Goal: Information Seeking & Learning: Learn about a topic

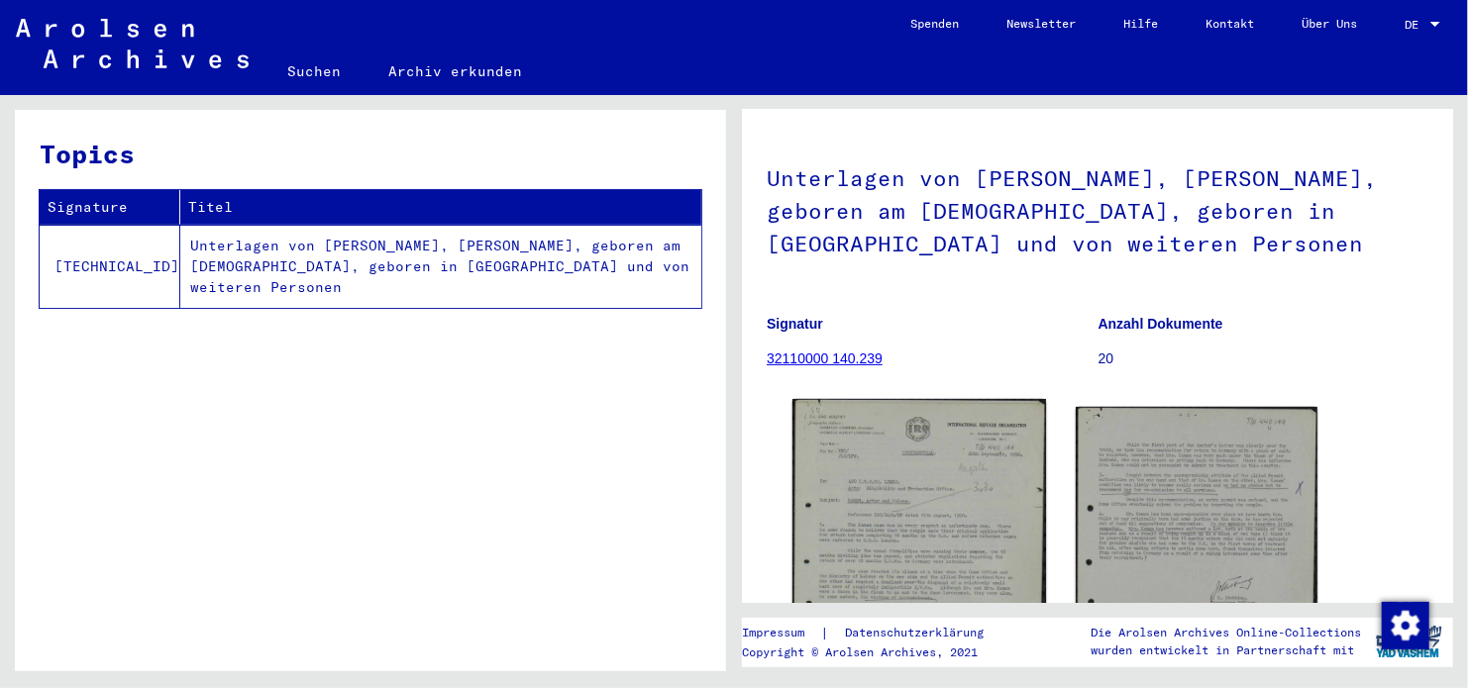
scroll to position [198, 0]
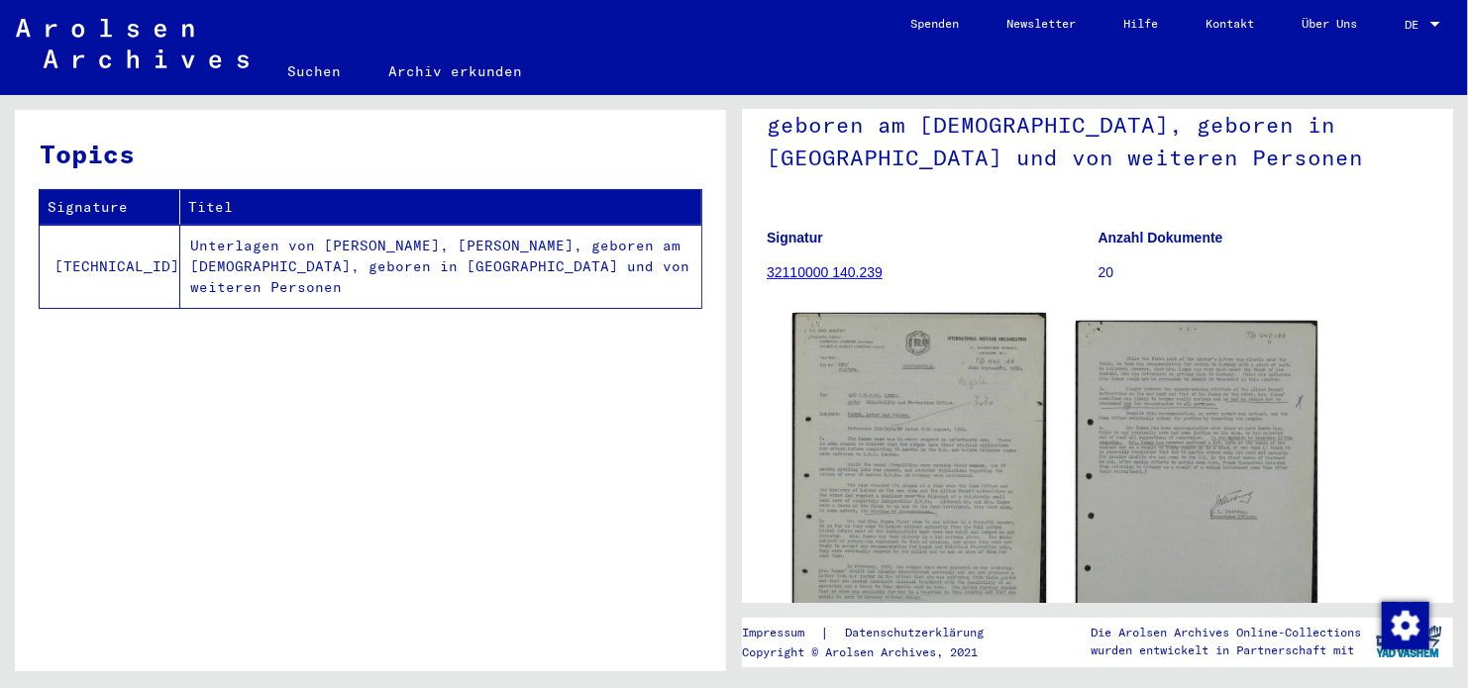
click at [1005, 432] on img at bounding box center [919, 468] width 254 height 310
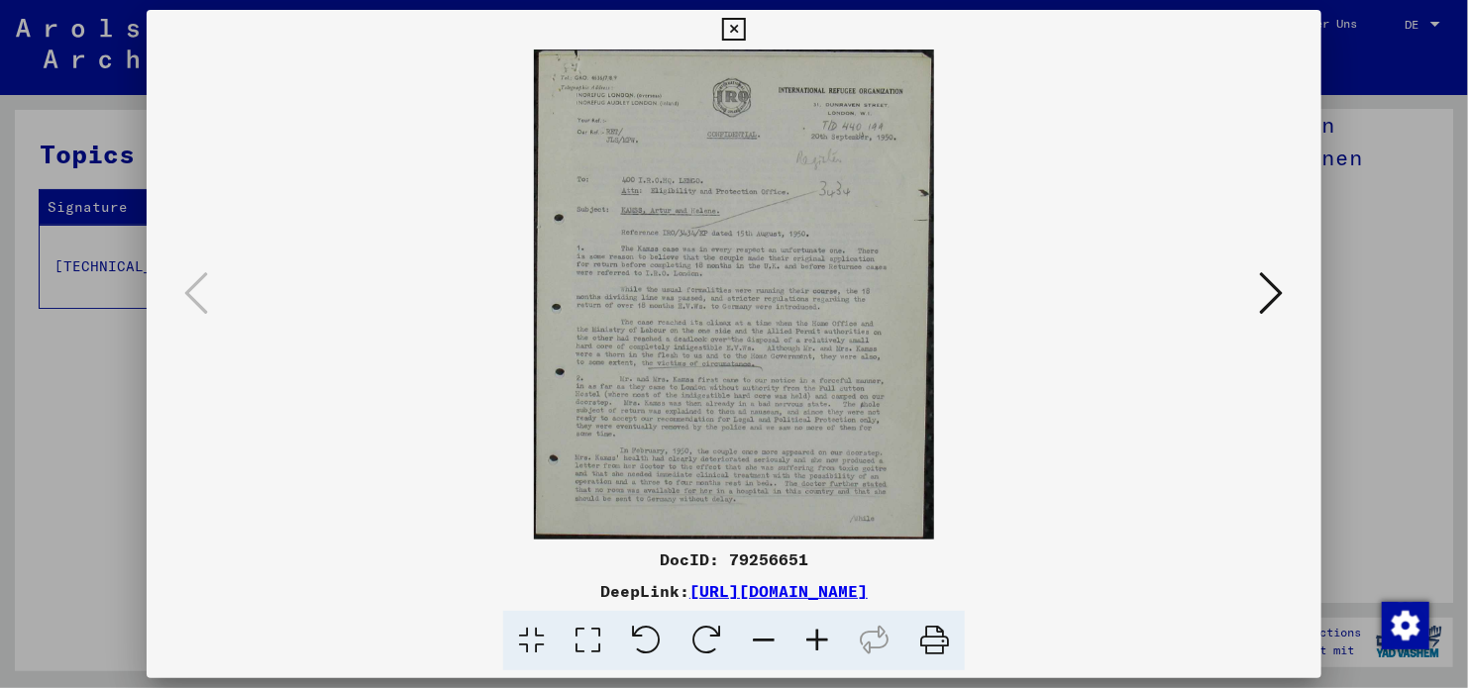
click at [732, 35] on icon at bounding box center [733, 30] width 23 height 24
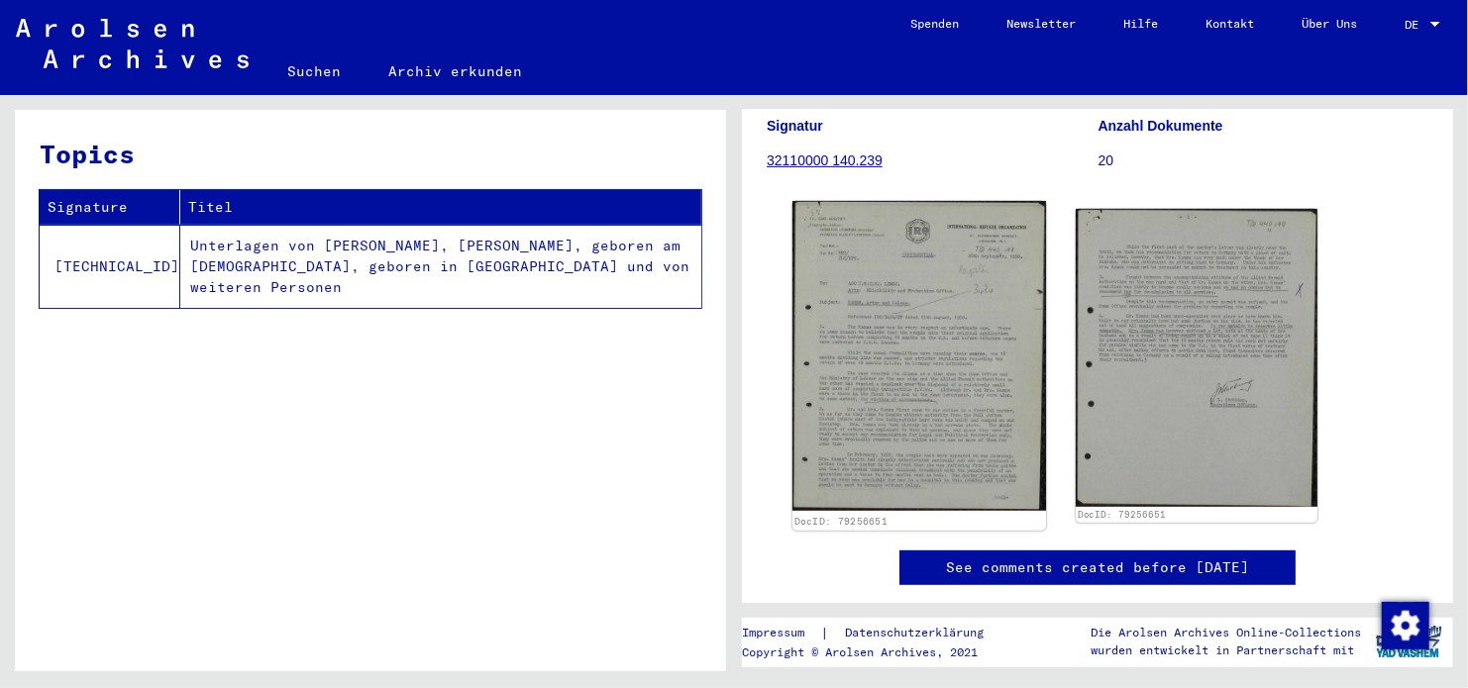
scroll to position [495, 0]
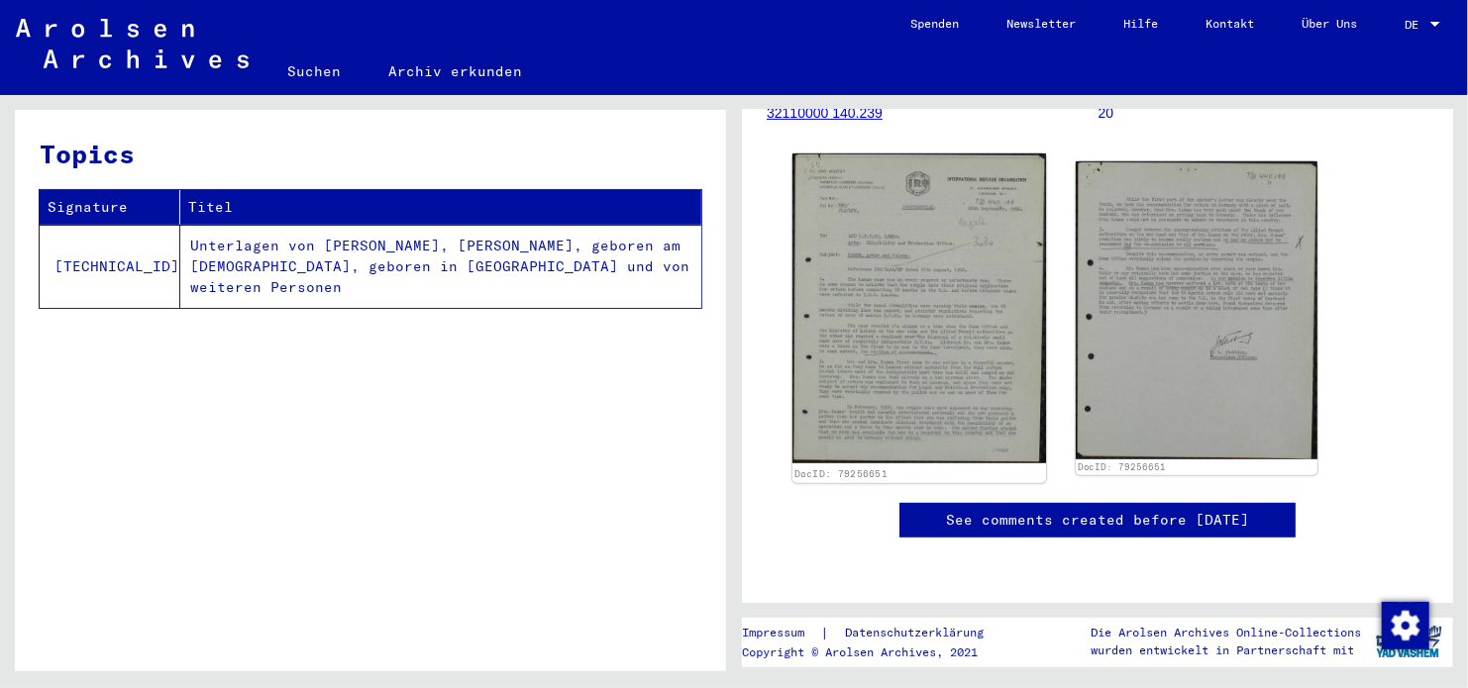
click at [968, 245] on img at bounding box center [919, 309] width 254 height 310
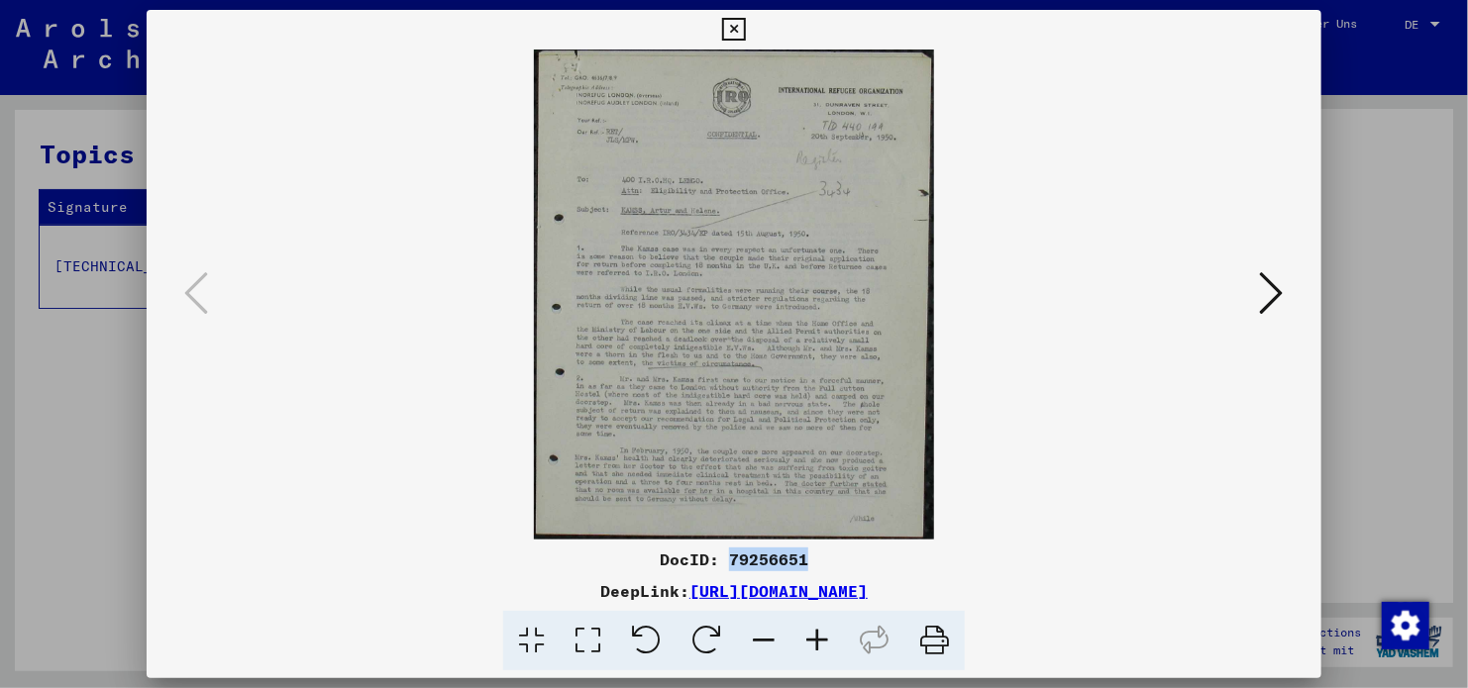
drag, startPoint x: 807, startPoint y: 556, endPoint x: 733, endPoint y: 564, distance: 74.7
click at [733, 564] on div "DocID: 79256651" at bounding box center [734, 560] width 1175 height 24
copy div "79256651"
click at [1270, 296] on icon at bounding box center [1272, 293] width 24 height 48
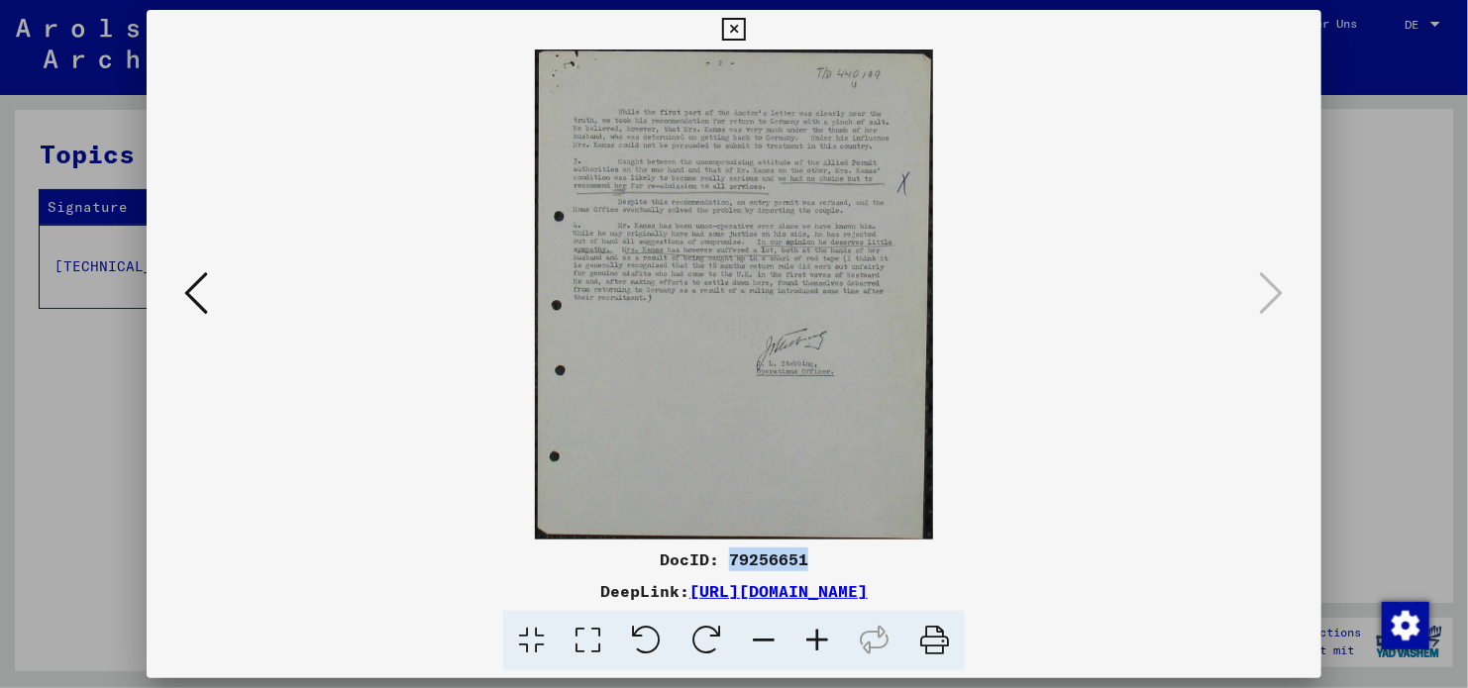
click at [214, 301] on img at bounding box center [734, 295] width 1040 height 490
click at [208, 298] on icon at bounding box center [196, 293] width 24 height 48
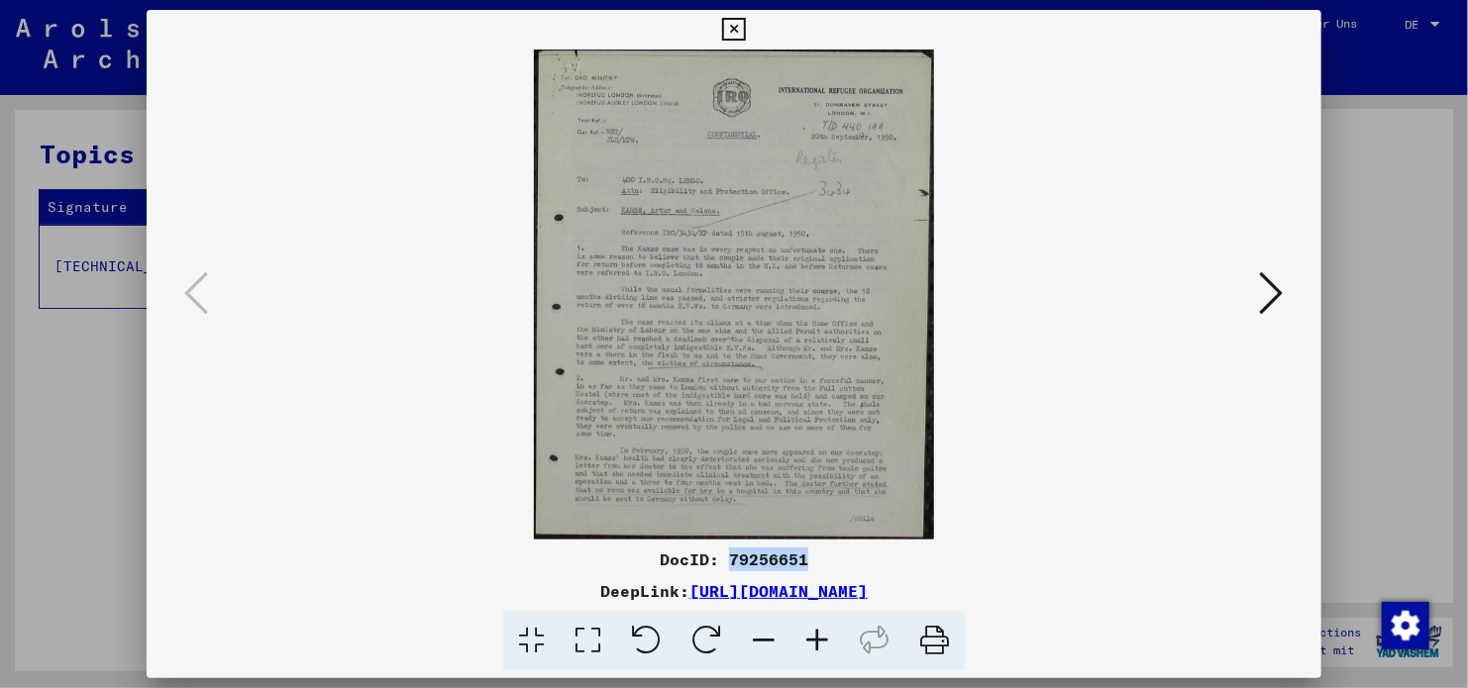
copy div "79256651"
click at [1255, 309] on button at bounding box center [1272, 294] width 36 height 56
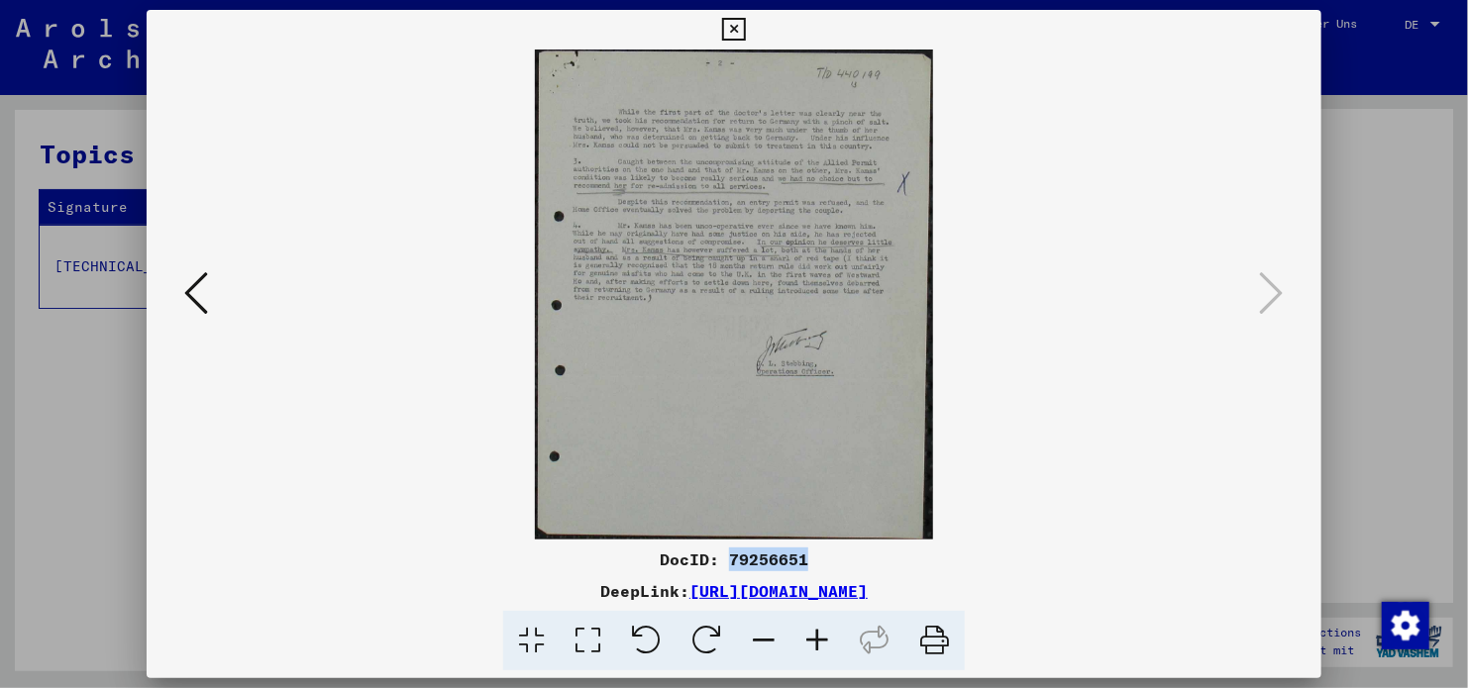
click at [206, 298] on icon at bounding box center [196, 293] width 24 height 48
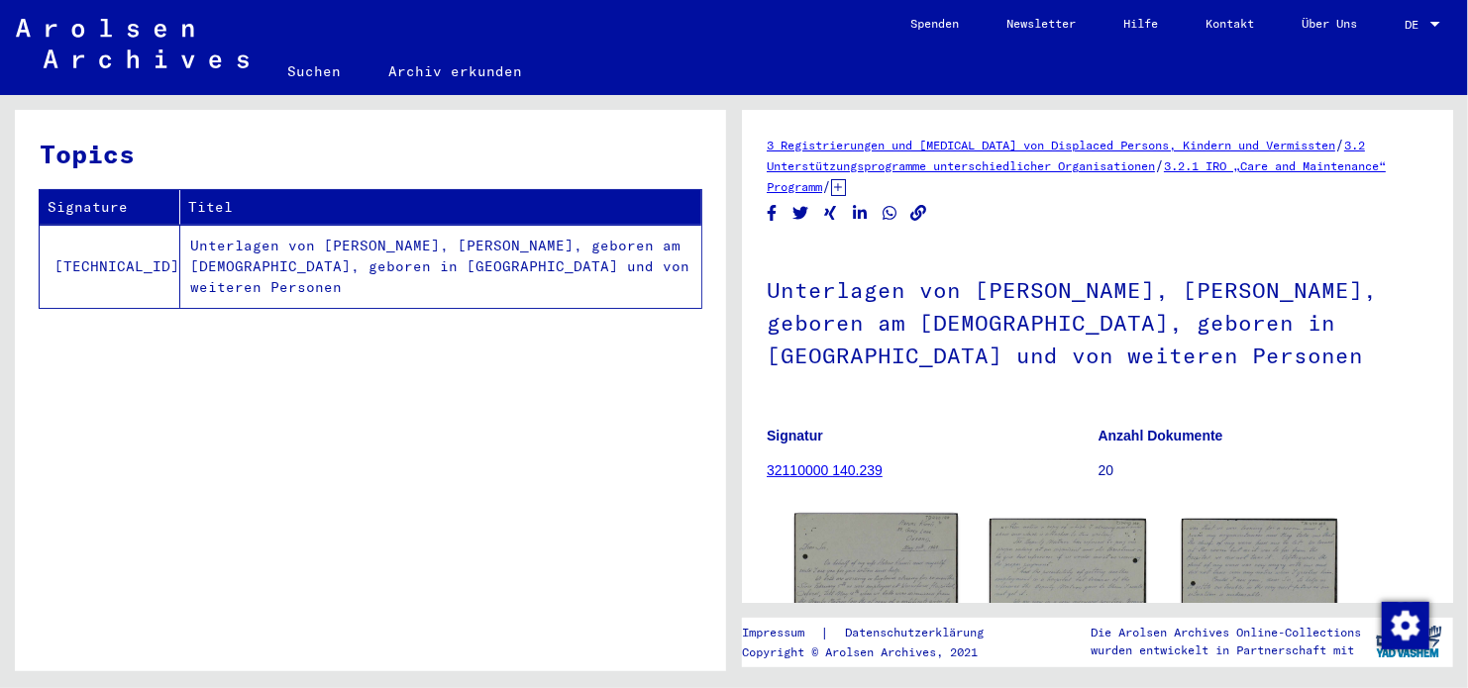
scroll to position [198, 0]
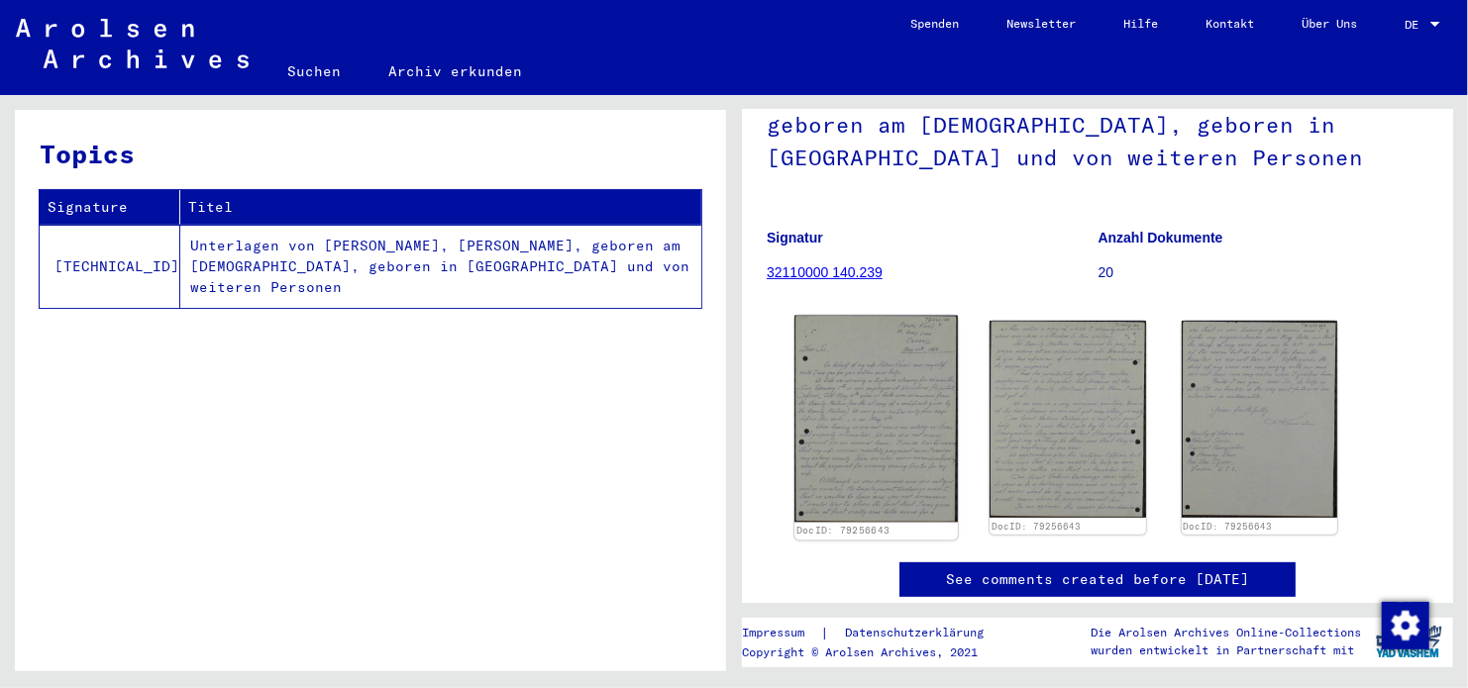
click at [851, 384] on img at bounding box center [875, 419] width 163 height 207
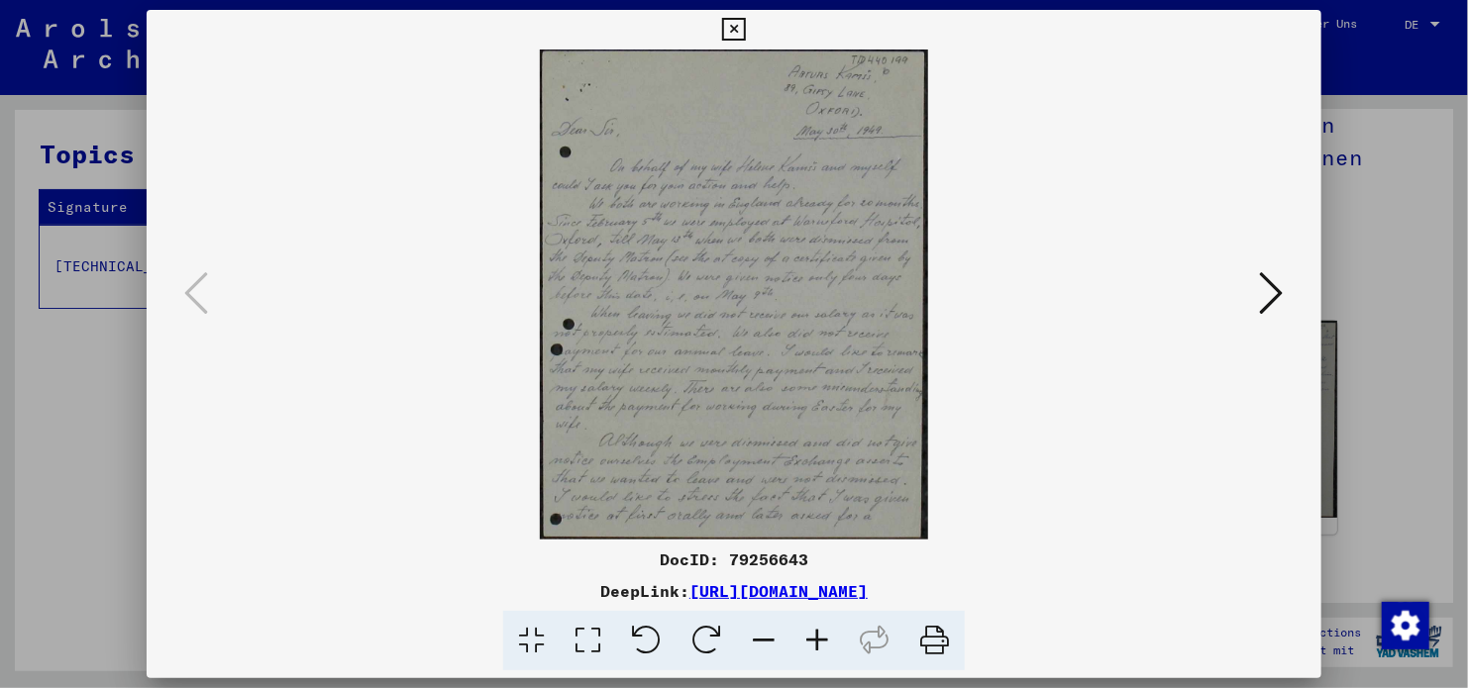
click at [1251, 293] on img at bounding box center [734, 295] width 1040 height 490
click at [1263, 277] on icon at bounding box center [1272, 293] width 24 height 48
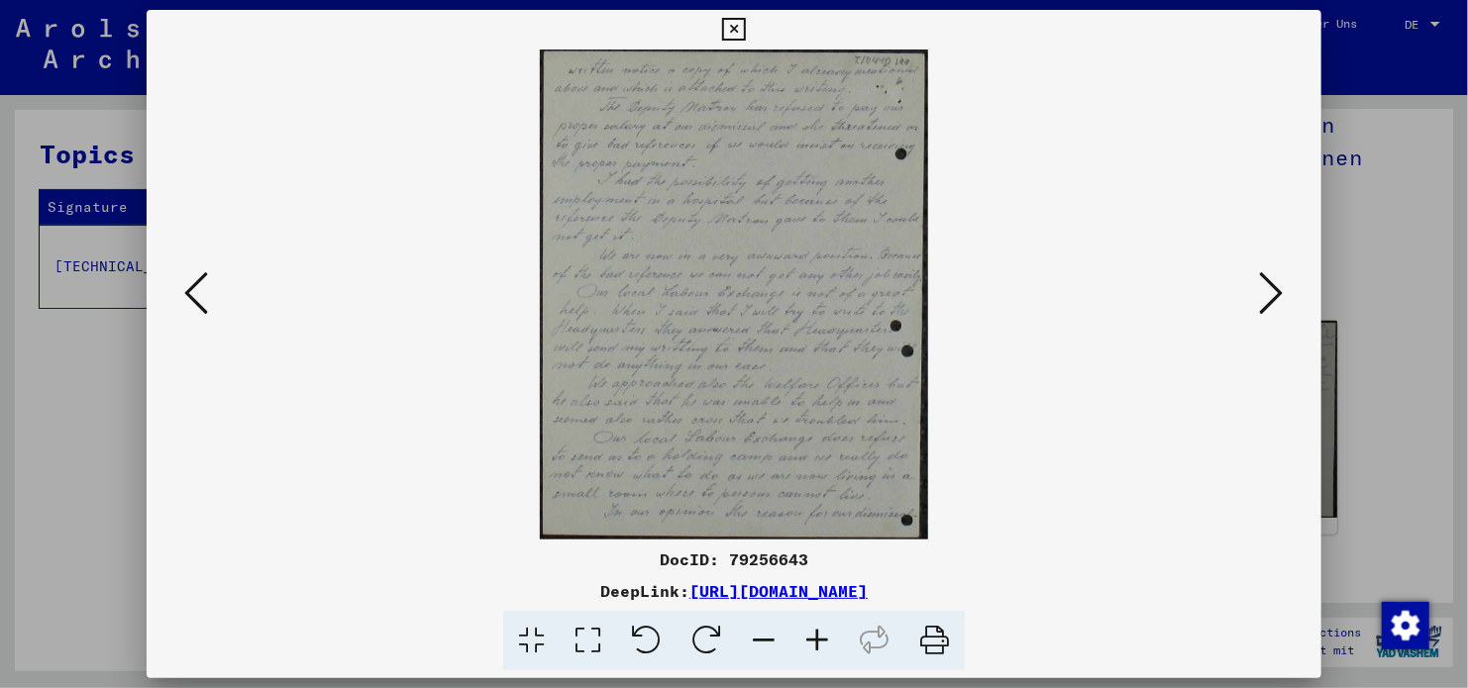
click at [1263, 277] on icon at bounding box center [1272, 293] width 24 height 48
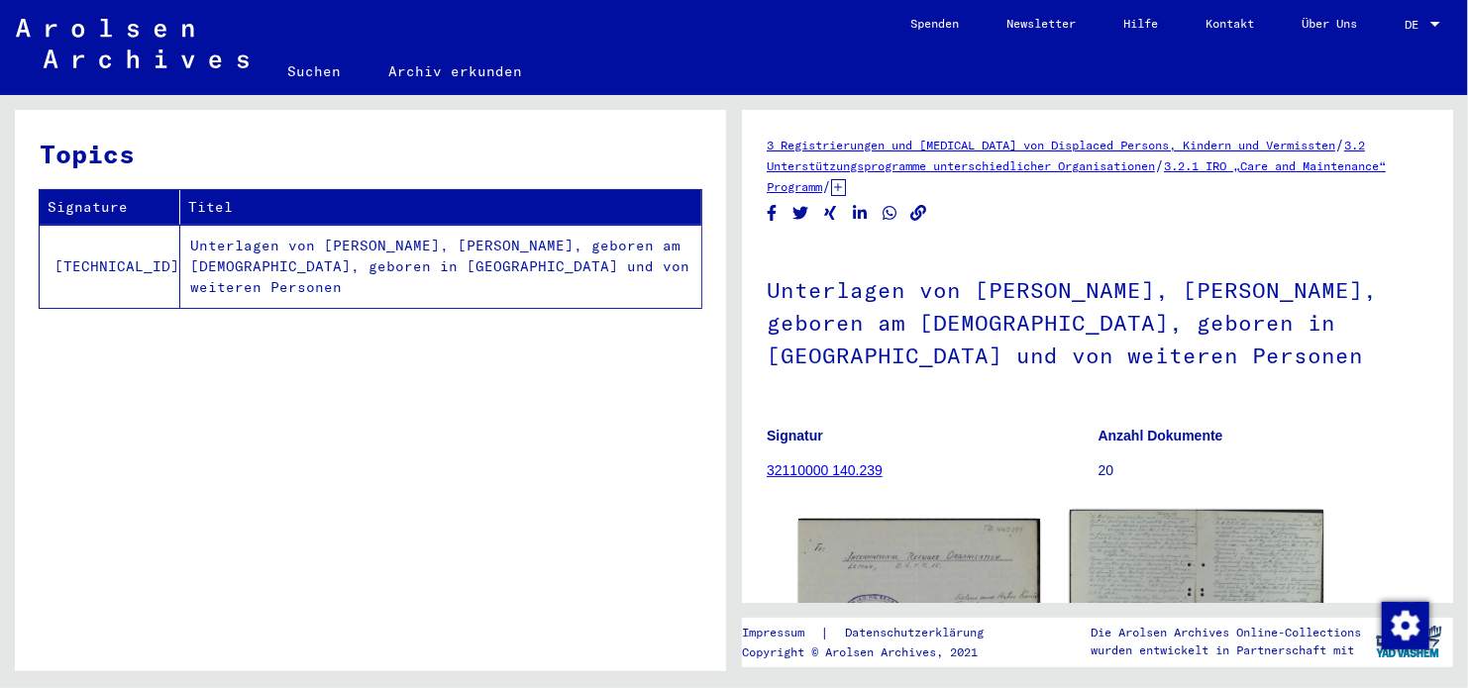
scroll to position [297, 0]
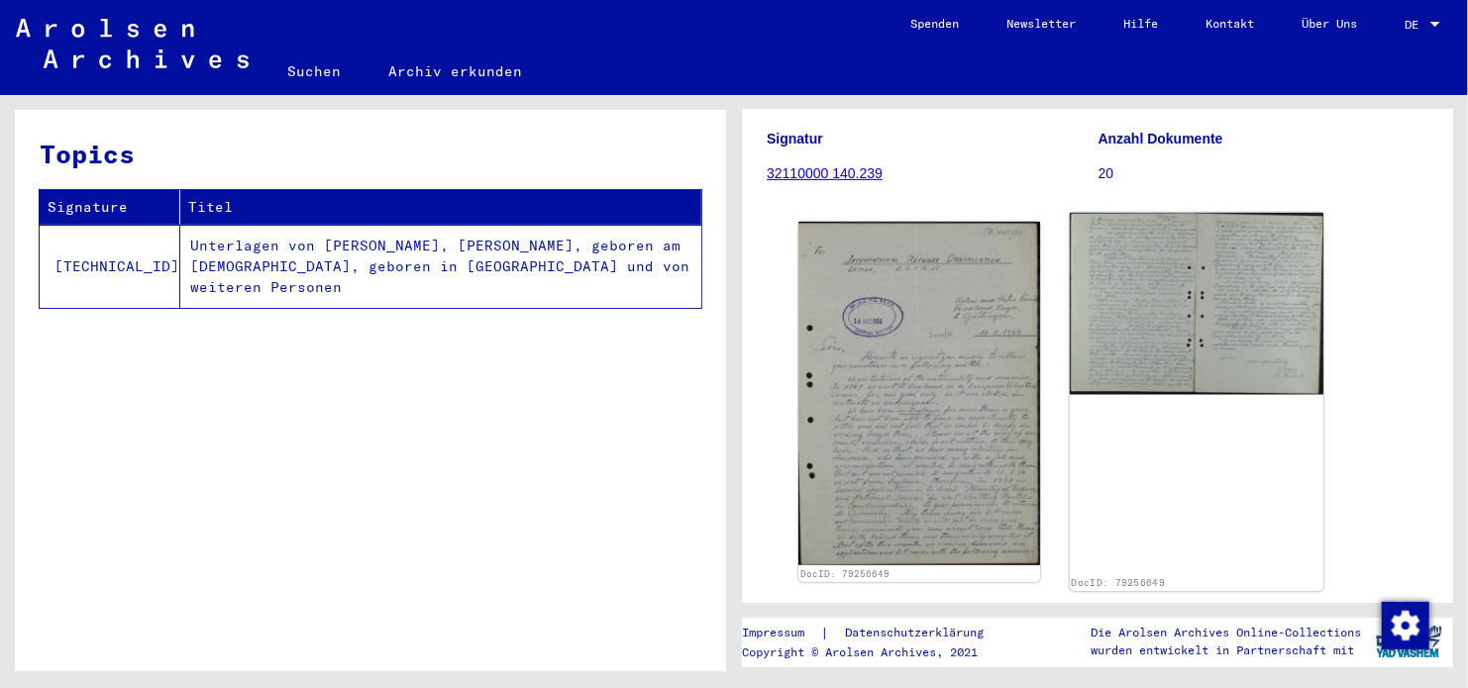
click at [1243, 318] on img at bounding box center [1197, 304] width 254 height 182
